Goal: Check status: Check status

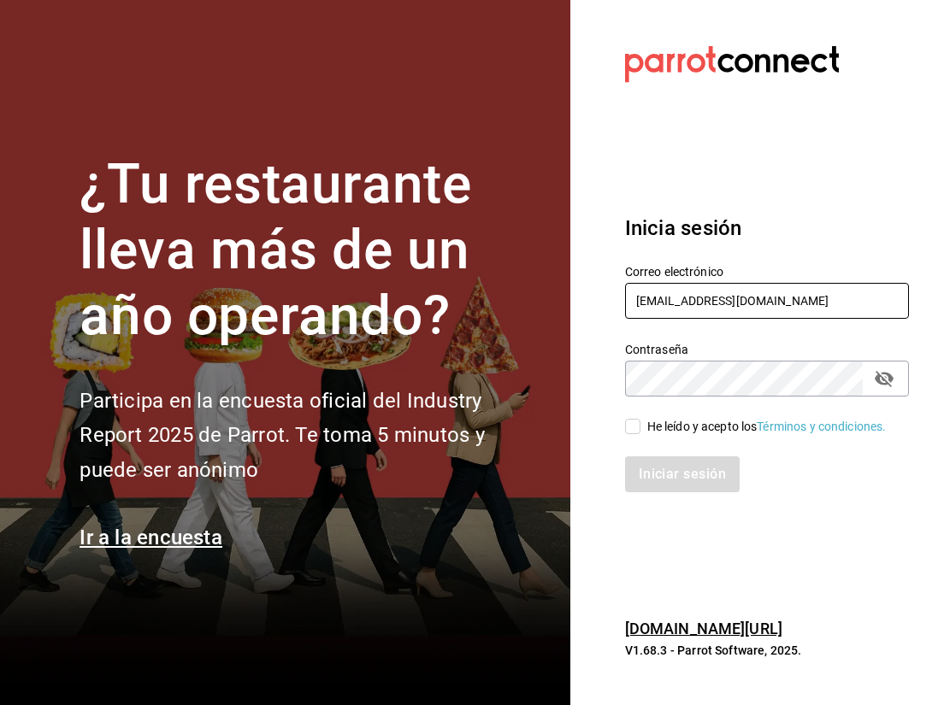
click at [721, 308] on input "[EMAIL_ADDRESS][DOMAIN_NAME]" at bounding box center [767, 301] width 284 height 36
type input "[EMAIL_ADDRESS][DOMAIN_NAME]"
click at [632, 427] on input "He leído y acepto los Términos y condiciones." at bounding box center [632, 426] width 15 height 15
checkbox input "true"
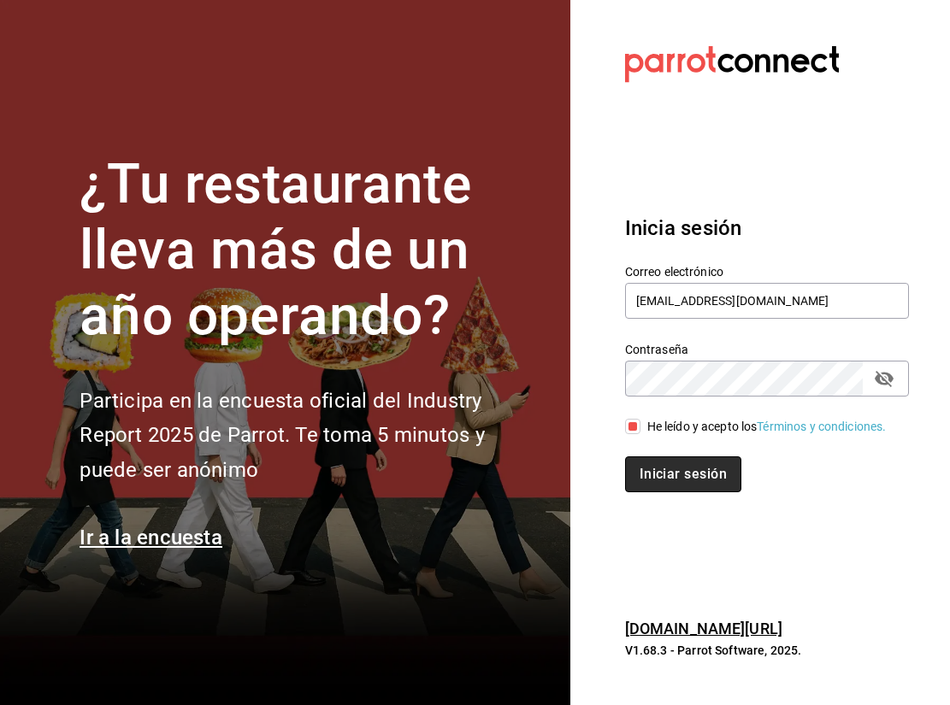
click at [675, 470] on button "Iniciar sesión" at bounding box center [683, 474] width 116 height 36
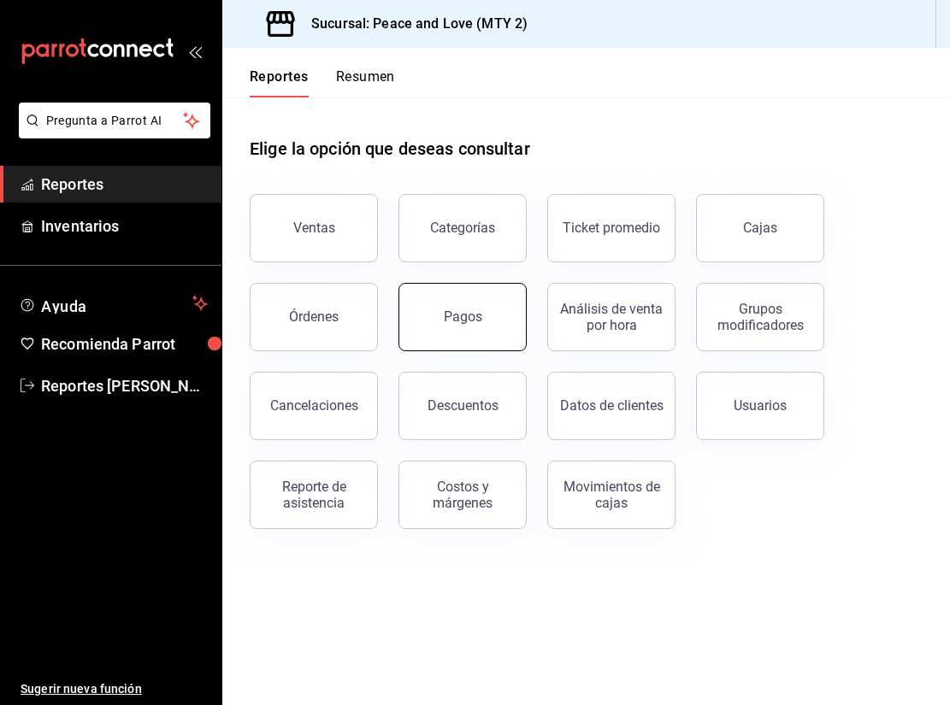
click at [464, 327] on button "Pagos" at bounding box center [462, 317] width 128 height 68
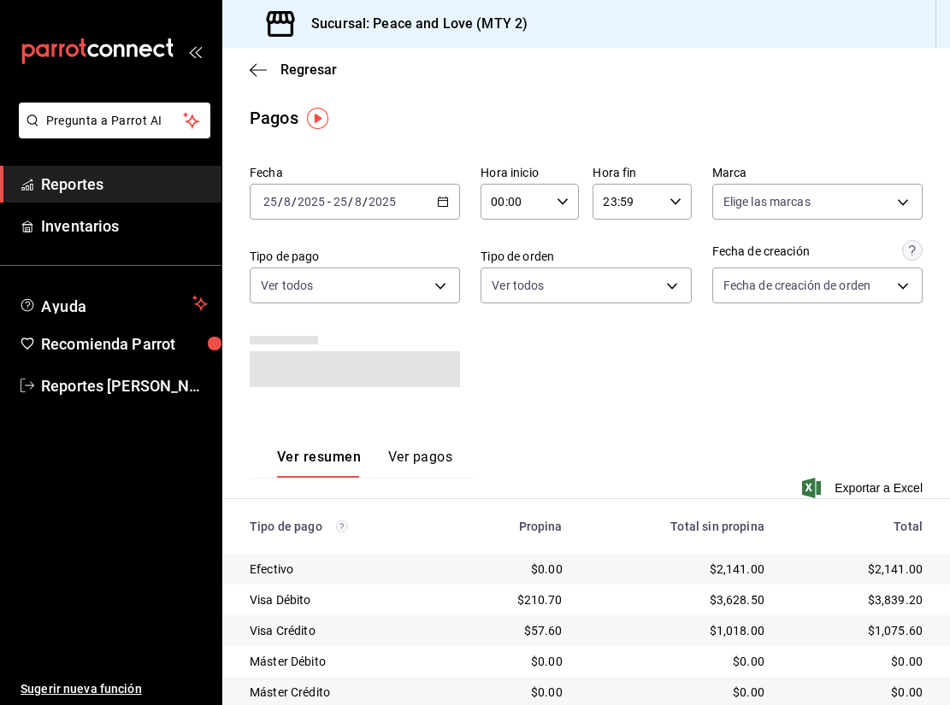
click at [619, 209] on input "23:59" at bounding box center [626, 202] width 69 height 34
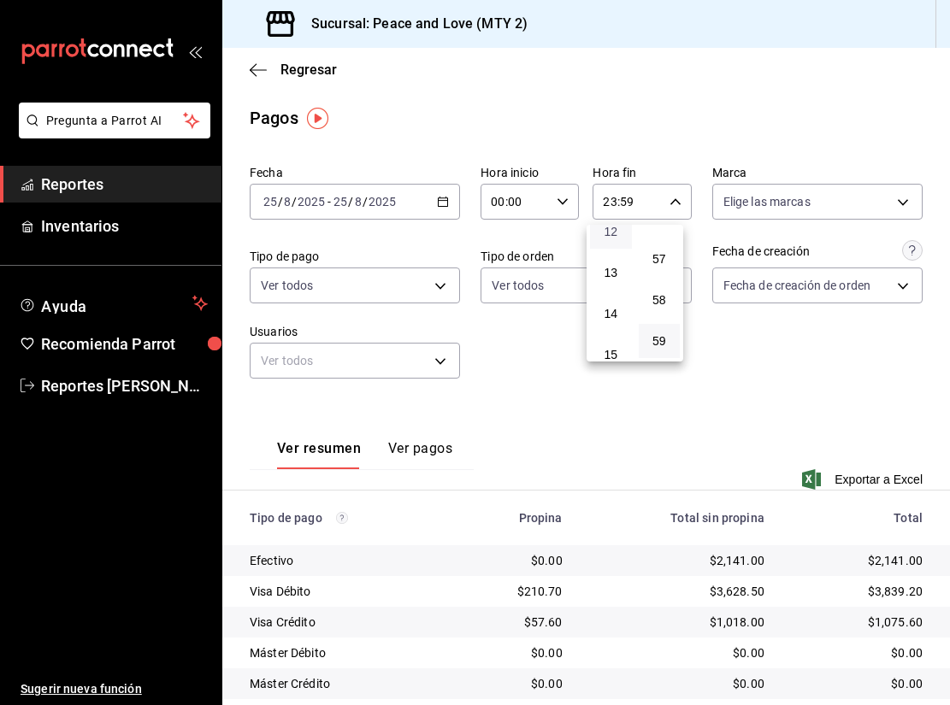
click at [614, 237] on span "12" at bounding box center [610, 232] width 21 height 14
type input "12:59"
drag, startPoint x: 944, startPoint y: 368, endPoint x: 946, endPoint y: 418, distance: 49.6
click at [946, 418] on div at bounding box center [475, 352] width 950 height 705
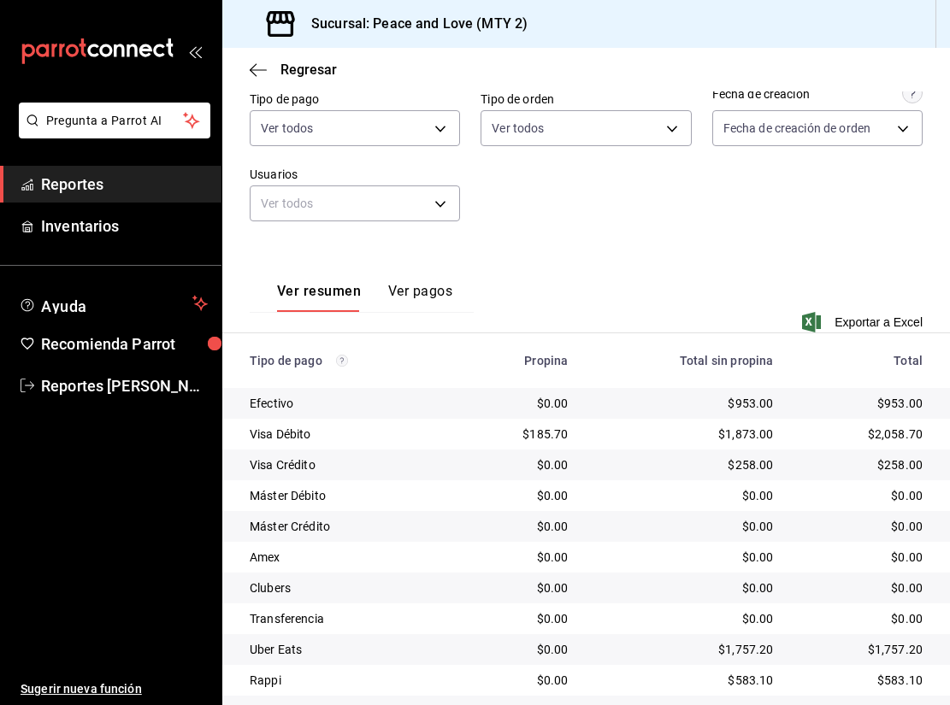
scroll to position [207, 0]
